Goal: Task Accomplishment & Management: Use online tool/utility

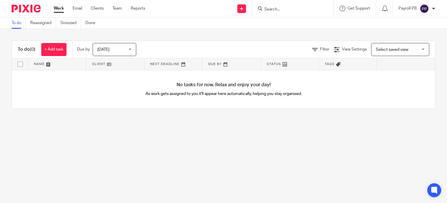
click at [273, 9] on input "Search" at bounding box center [290, 9] width 52 height 5
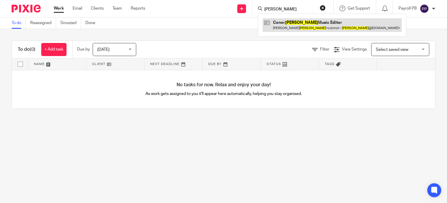
type input "hughes"
click at [285, 23] on link at bounding box center [331, 24] width 139 height 13
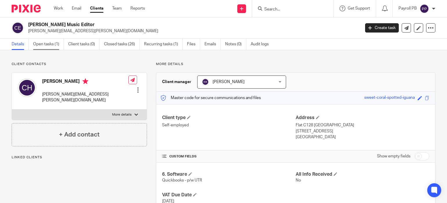
click at [39, 43] on link "Open tasks (1)" at bounding box center [48, 44] width 31 height 11
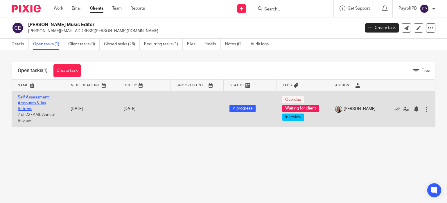
click at [27, 101] on link "Self Assessment Accounts & Tax Returns" at bounding box center [33, 103] width 31 height 16
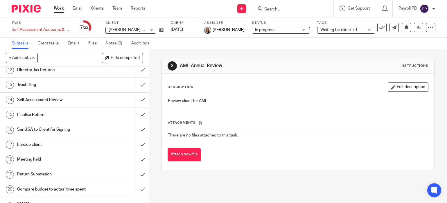
scroll to position [170, 0]
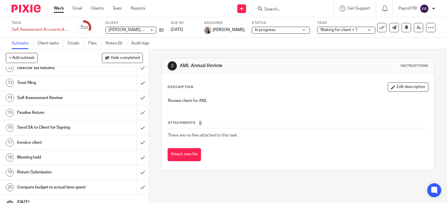
click at [90, 102] on h1 "Self Assessment Review" at bounding box center [55, 97] width 76 height 9
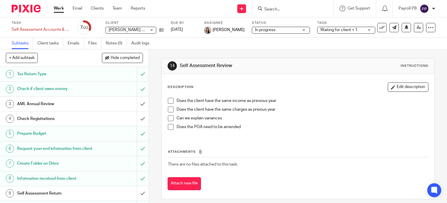
click at [170, 101] on span at bounding box center [171, 101] width 6 height 6
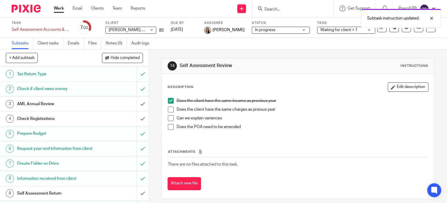
click at [170, 109] on span at bounding box center [171, 110] width 6 height 6
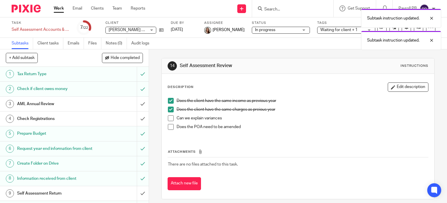
click at [171, 116] on span at bounding box center [171, 118] width 6 height 6
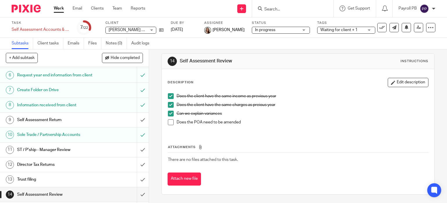
scroll to position [74, 0]
click at [142, 138] on input "submit" at bounding box center [74, 134] width 149 height 15
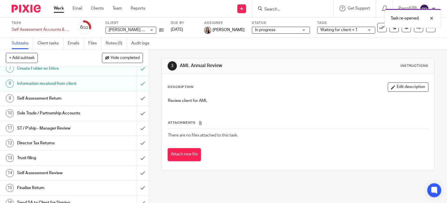
scroll to position [102, 0]
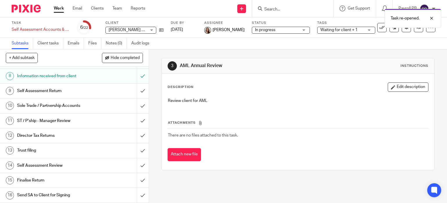
click at [122, 95] on div "Self Assessment Return" at bounding box center [74, 91] width 114 height 9
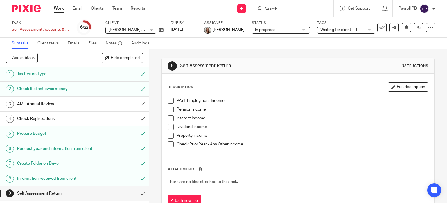
click at [171, 118] on span at bounding box center [171, 118] width 6 height 6
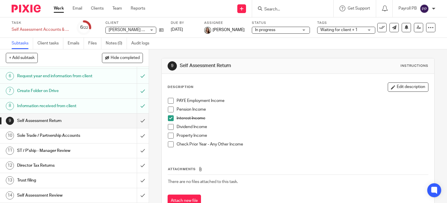
scroll to position [74, 0]
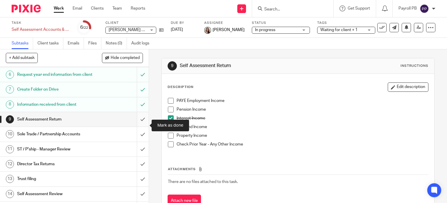
click at [143, 126] on input "submit" at bounding box center [74, 119] width 149 height 15
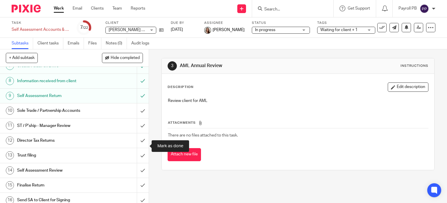
scroll to position [98, 0]
click at [123, 114] on div "Sole Trade / Partnership Accounts" at bounding box center [74, 110] width 114 height 9
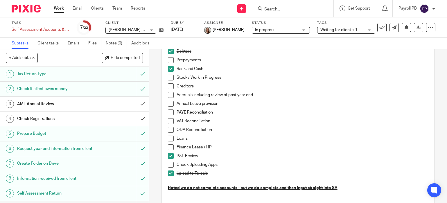
scroll to position [67, 0]
click at [172, 120] on span at bounding box center [171, 121] width 6 height 6
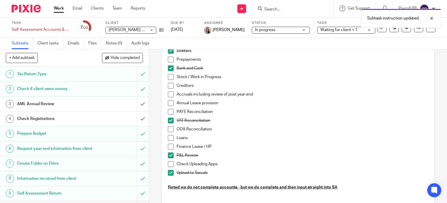
click at [171, 130] on span at bounding box center [171, 129] width 6 height 6
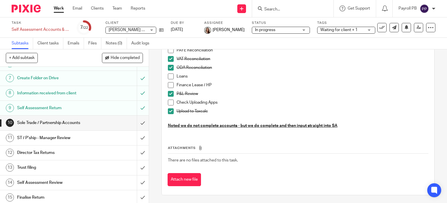
scroll to position [86, 0]
click at [143, 128] on input "submit" at bounding box center [74, 122] width 149 height 15
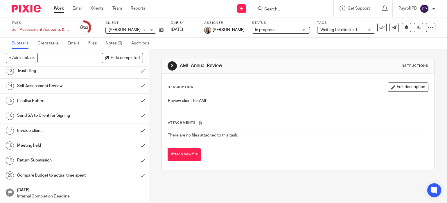
scroll to position [183, 0]
click at [123, 90] on div "Self Assessment Review" at bounding box center [74, 85] width 114 height 9
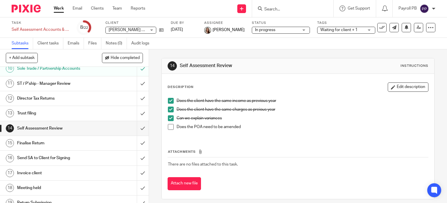
scroll to position [143, 0]
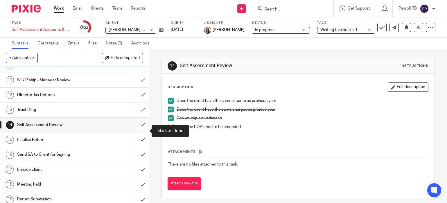
click at [141, 132] on input "submit" at bounding box center [74, 125] width 149 height 15
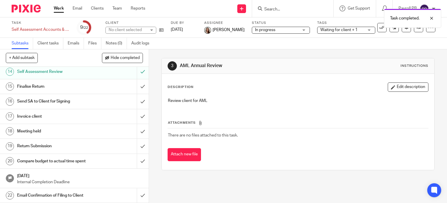
scroll to position [202, 0]
click at [96, 89] on div "Finalise Return" at bounding box center [74, 86] width 114 height 9
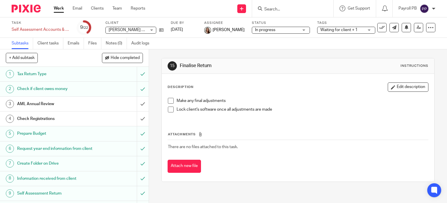
click at [172, 99] on span at bounding box center [171, 101] width 6 height 6
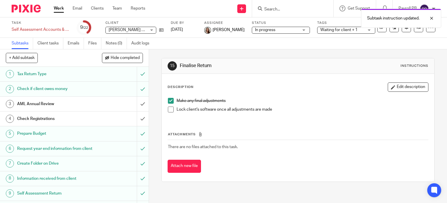
click at [172, 109] on span at bounding box center [171, 110] width 6 height 6
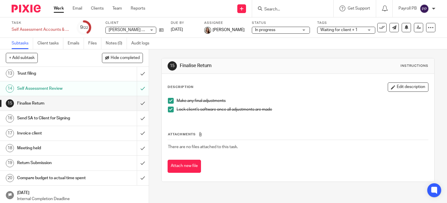
scroll to position [202, 0]
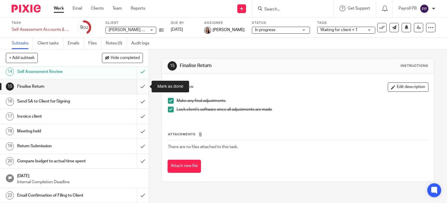
click at [142, 86] on input "submit" at bounding box center [74, 86] width 149 height 15
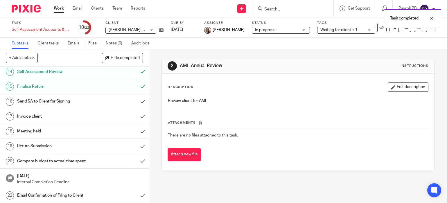
scroll to position [202, 0]
click at [86, 101] on h1 "Send SA to Client for Signing" at bounding box center [55, 101] width 76 height 9
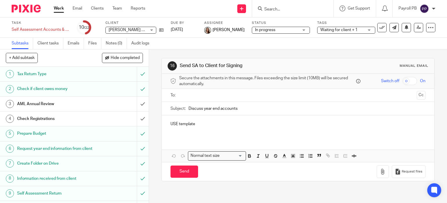
click at [423, 8] on img at bounding box center [424, 8] width 9 height 9
click at [406, 40] on span "Logout" at bounding box center [408, 40] width 13 height 4
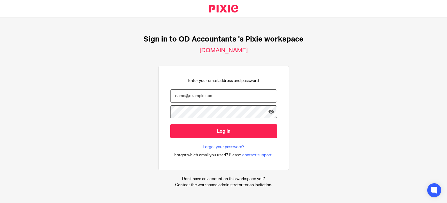
type input "[EMAIL_ADDRESS][DOMAIN_NAME]"
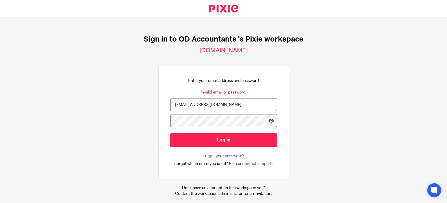
scroll to position [3, 0]
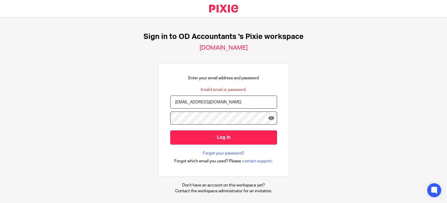
click at [103, 96] on div "Sign in to OD Accountants 's Pixie workspace [DOMAIN_NAME] Enter your email add…" at bounding box center [223, 110] width 447 height 186
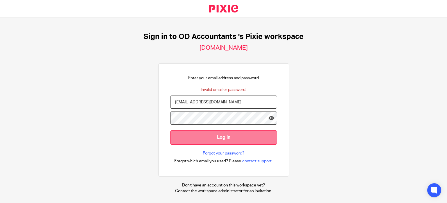
click at [220, 134] on input "Log in" at bounding box center [223, 137] width 107 height 14
